Goal: Transaction & Acquisition: Purchase product/service

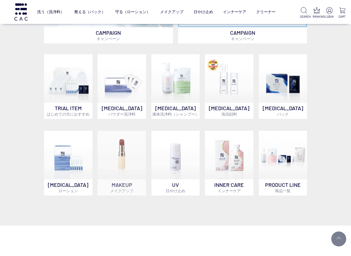
scroll to position [331, 0]
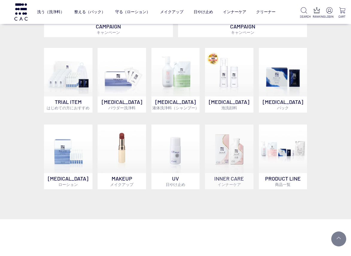
click at [219, 178] on p "INNER CARE インナーケア" at bounding box center [229, 181] width 48 height 16
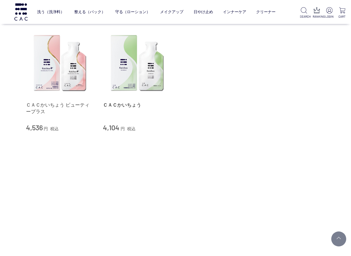
scroll to position [96, 0]
click at [56, 106] on link "ＣＡＣかいちょう ビューティープラス" at bounding box center [60, 107] width 68 height 13
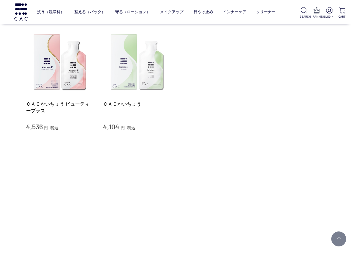
click at [142, 79] on img at bounding box center [137, 62] width 68 height 68
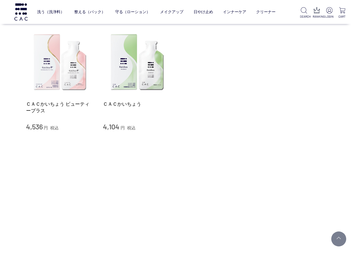
click at [68, 76] on img at bounding box center [60, 62] width 68 height 68
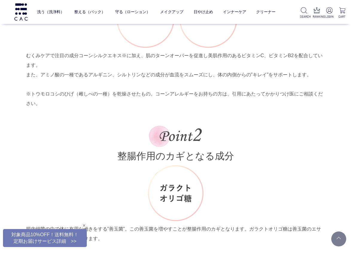
scroll to position [1076, 0]
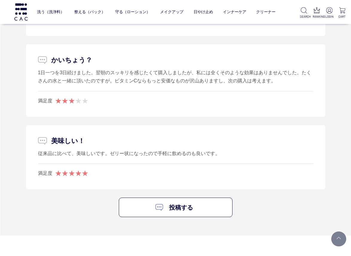
scroll to position [2518, 0]
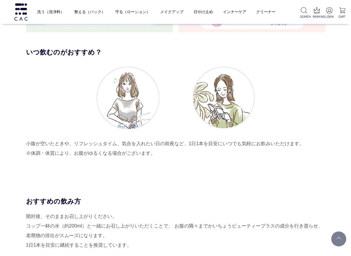
scroll to position [1617, 0]
